Goal: Task Accomplishment & Management: Complete application form

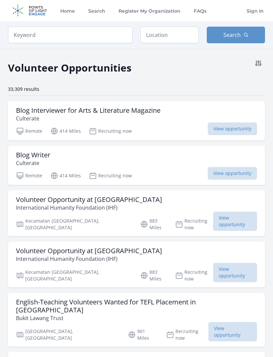
click at [44, 156] on h3 "Blog Writer" at bounding box center [33, 155] width 34 height 8
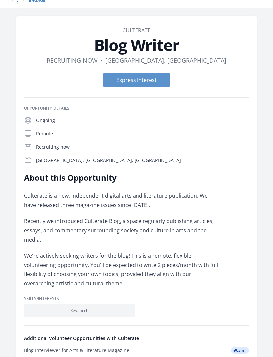
scroll to position [9, 0]
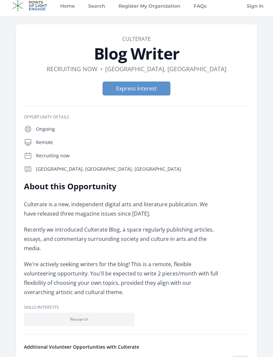
click at [162, 85] on button "Express Interest" at bounding box center [137, 89] width 68 height 14
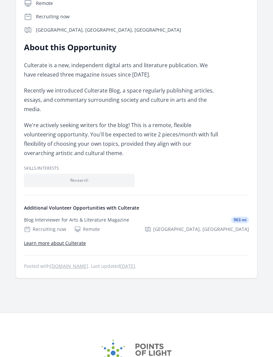
scroll to position [144, 0]
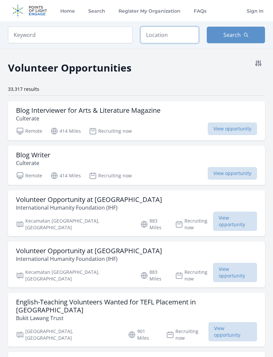
click at [178, 34] on input "text" at bounding box center [169, 35] width 58 height 17
click at [238, 30] on button "Search" at bounding box center [236, 35] width 58 height 17
click at [183, 35] on input "Remote" at bounding box center [169, 35] width 58 height 17
click at [235, 30] on button "Search" at bounding box center [236, 35] width 58 height 17
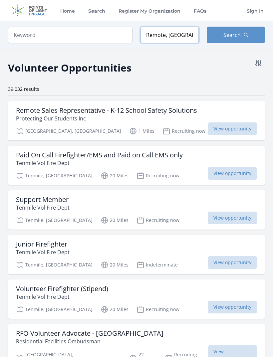
click at [186, 34] on input "Remote, OR, USA" at bounding box center [169, 35] width 58 height 17
type input "R"
click at [259, 67] on icon at bounding box center [258, 63] width 8 height 8
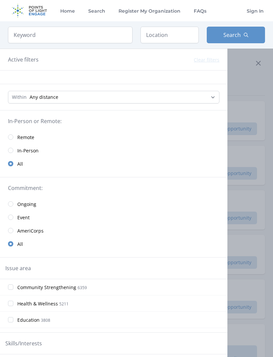
click at [263, 65] on div at bounding box center [136, 178] width 273 height 357
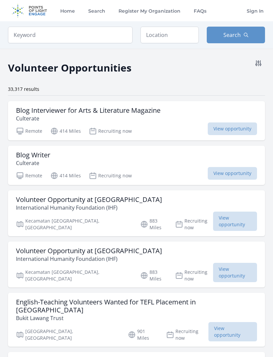
click at [263, 61] on button at bounding box center [258, 63] width 13 height 13
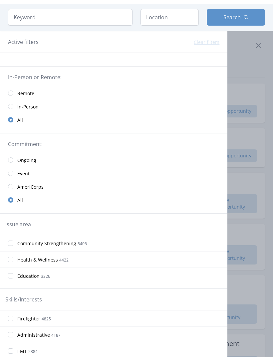
scroll to position [18, 0]
click at [12, 93] on input "radio" at bounding box center [10, 92] width 5 height 5
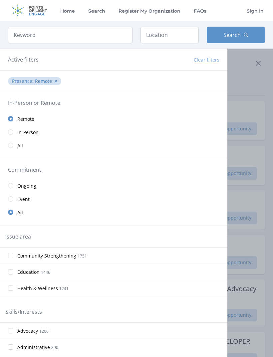
click at [260, 64] on icon at bounding box center [258, 63] width 8 height 8
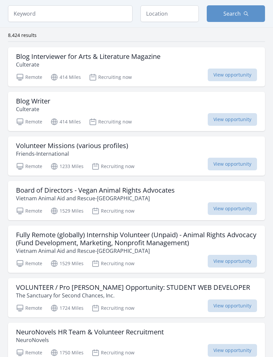
scroll to position [52, 0]
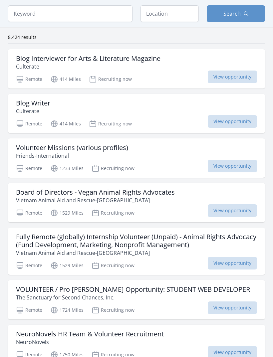
click at [227, 162] on span "View opportunity" at bounding box center [232, 166] width 49 height 13
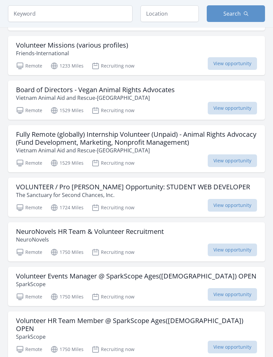
scroll to position [154, 0]
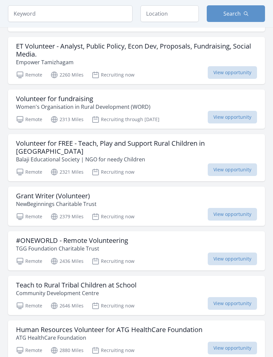
scroll to position [989, 0]
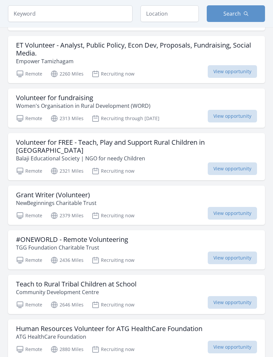
click at [87, 191] on h3 "Grant Writer (Volunteer)" at bounding box center [56, 195] width 81 height 8
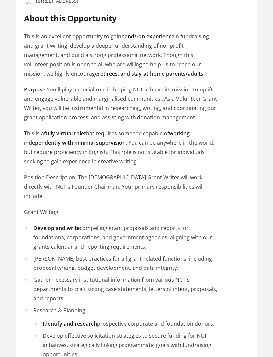
scroll to position [149, 0]
